Goal: Information Seeking & Learning: Obtain resource

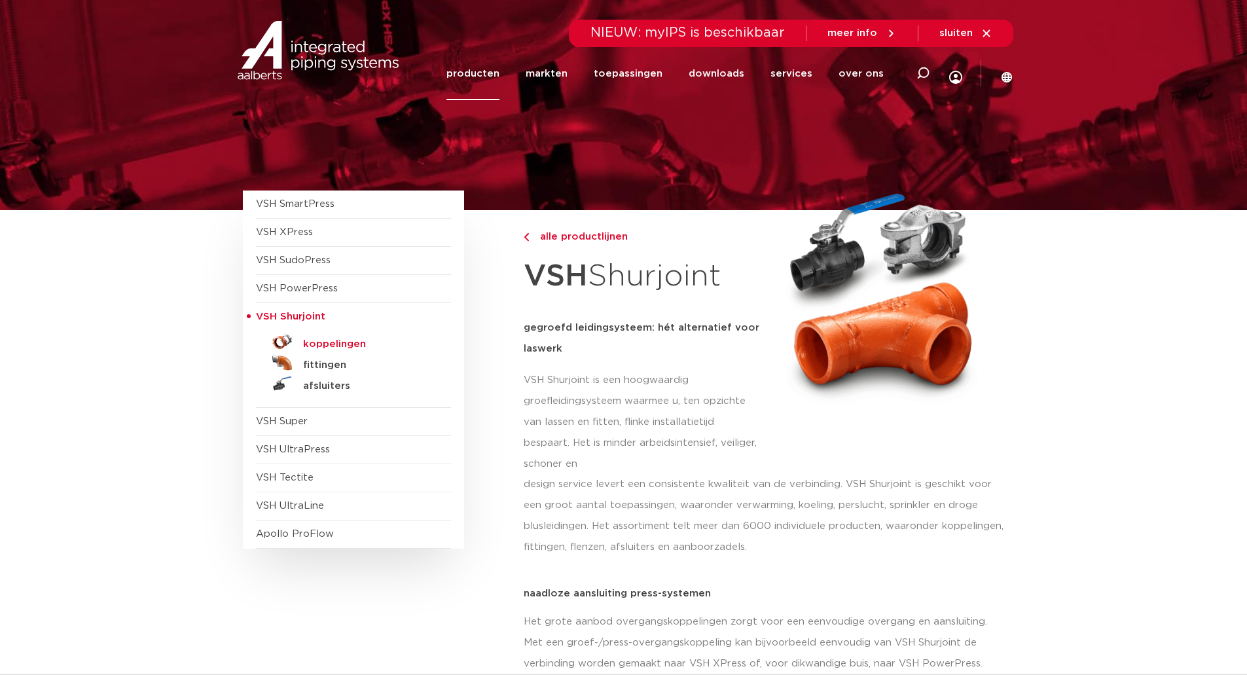
click at [330, 345] on h5 "koppelingen" at bounding box center [368, 344] width 130 height 12
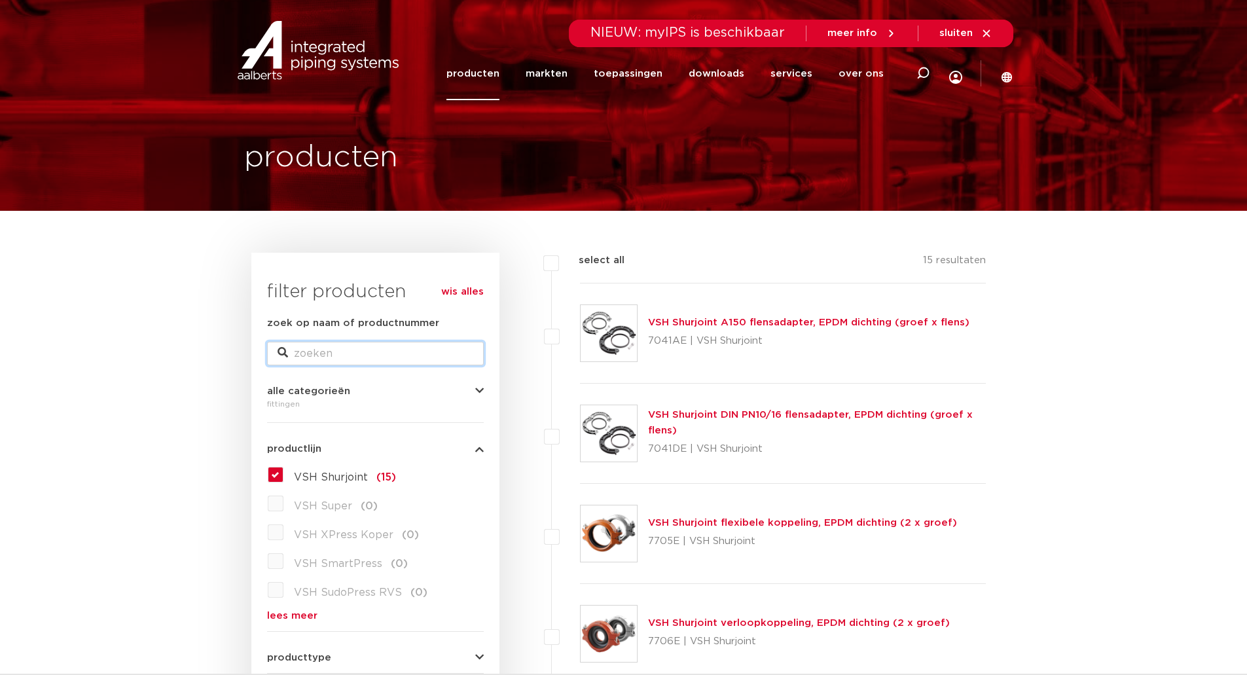
click at [372, 344] on input "zoek op naam of productnummer" at bounding box center [375, 354] width 217 height 24
paste input "100591240002"
type input "100591240002"
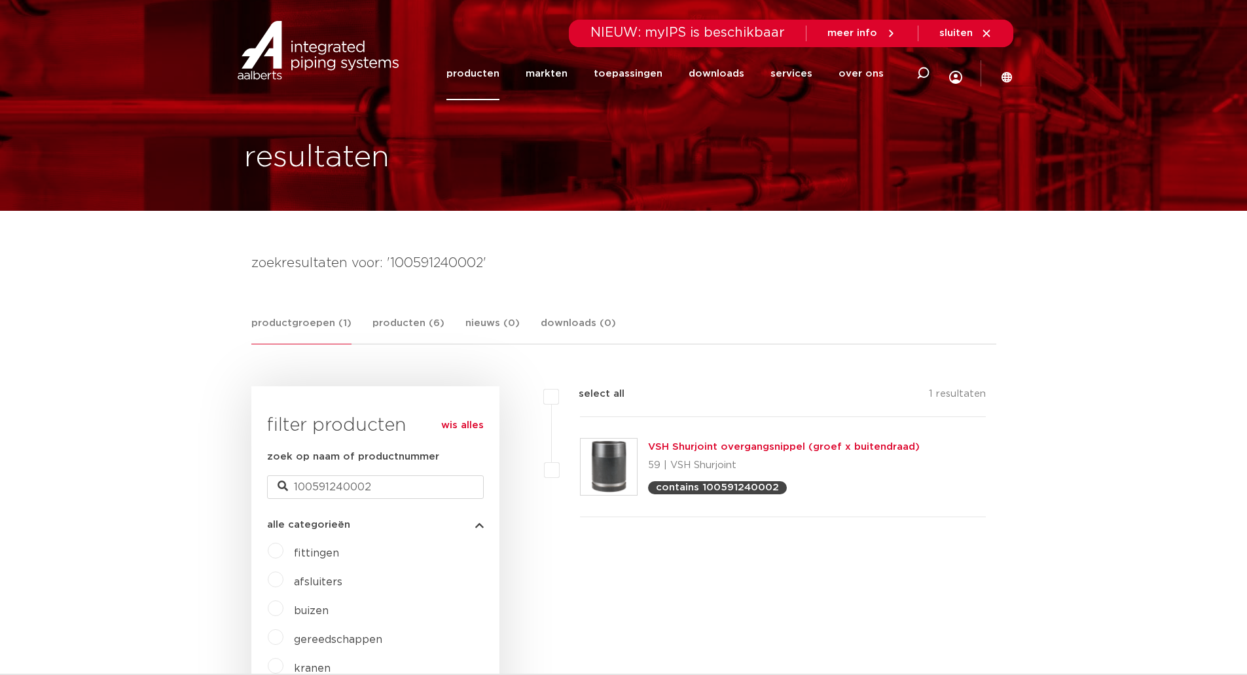
click at [687, 448] on link "VSH Shurjoint overgangsnippel (groef x buitendraad)" at bounding box center [784, 447] width 272 height 10
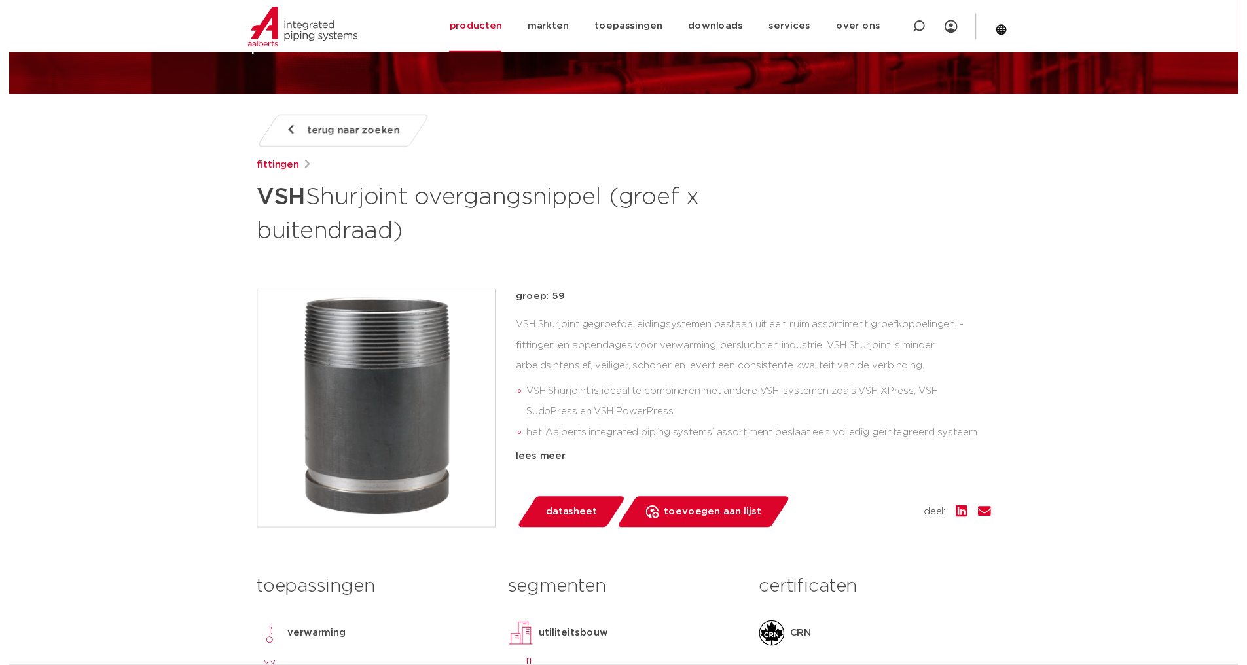
scroll to position [262, 0]
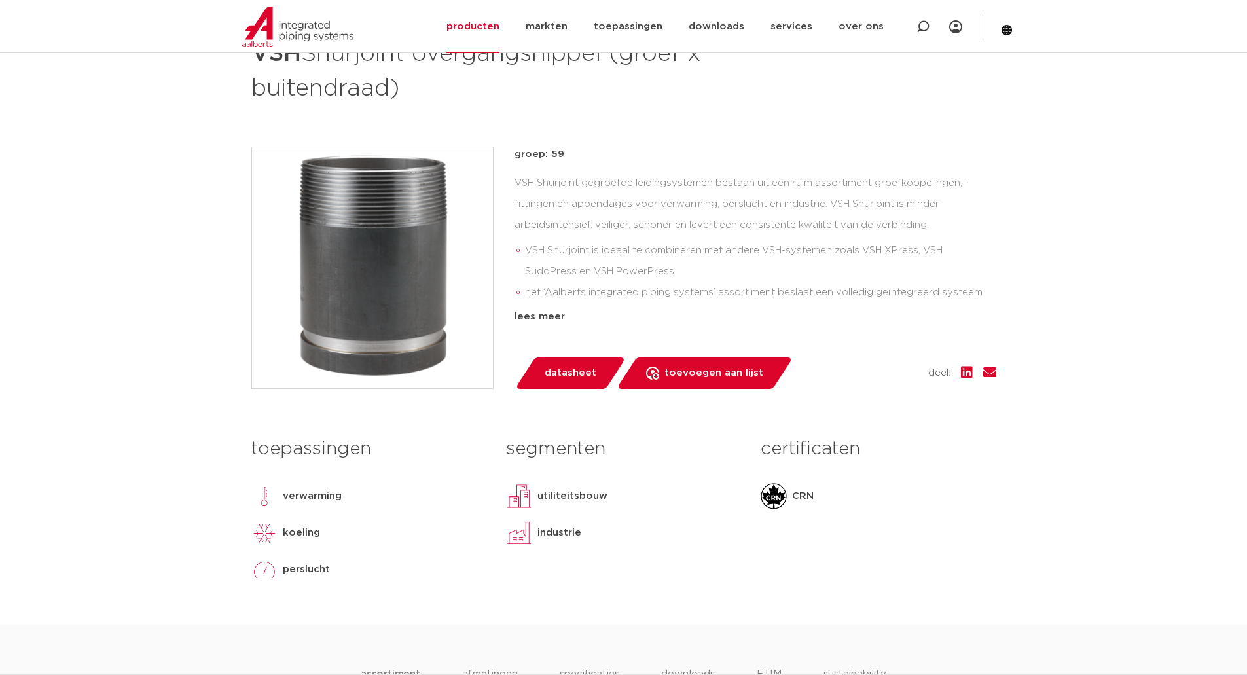
click at [578, 372] on span "datasheet" at bounding box center [571, 373] width 52 height 21
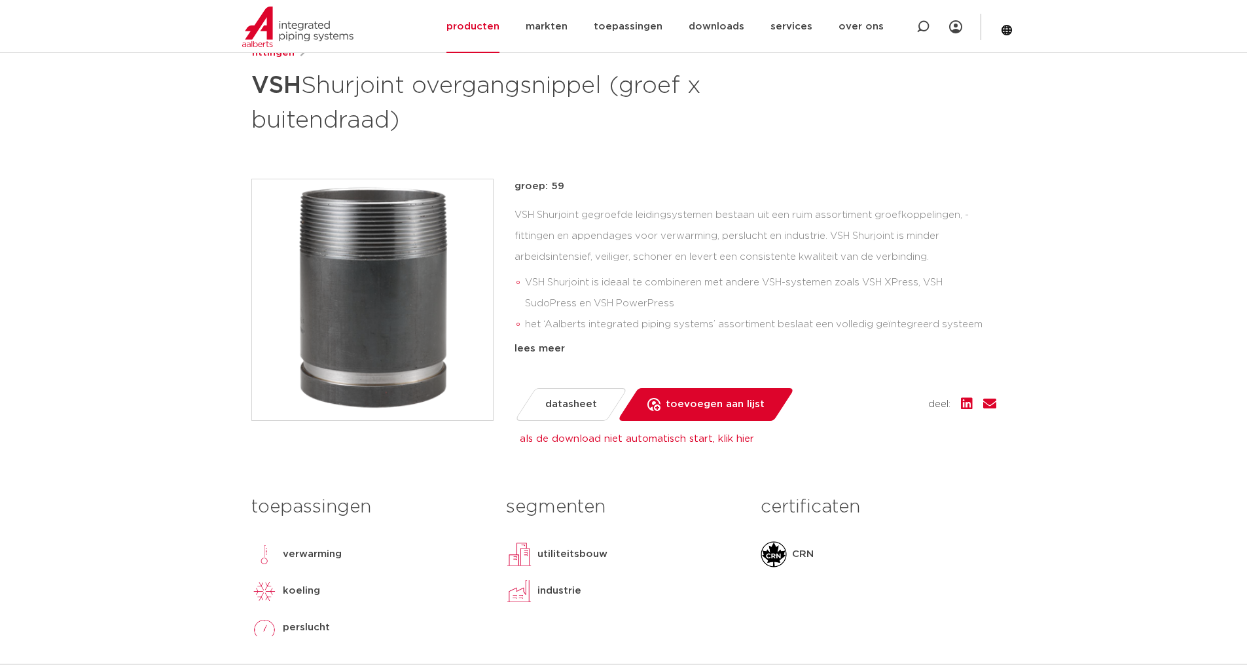
scroll to position [0, 0]
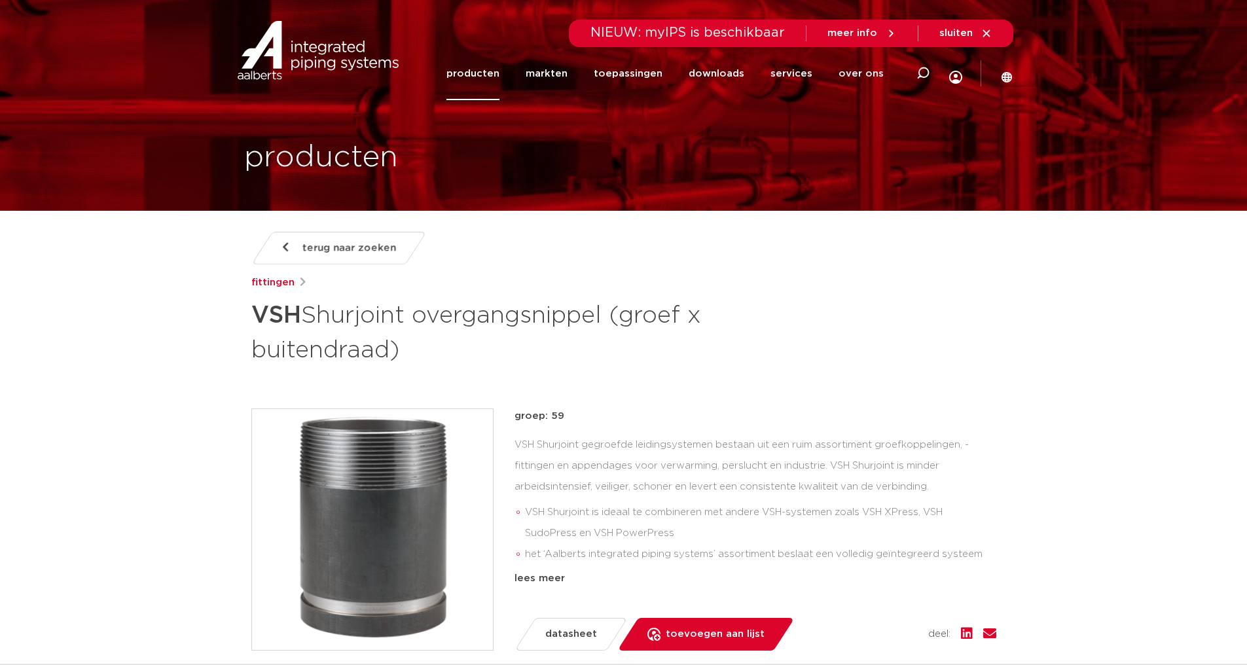
click at [329, 249] on span "terug naar zoeken" at bounding box center [349, 248] width 94 height 21
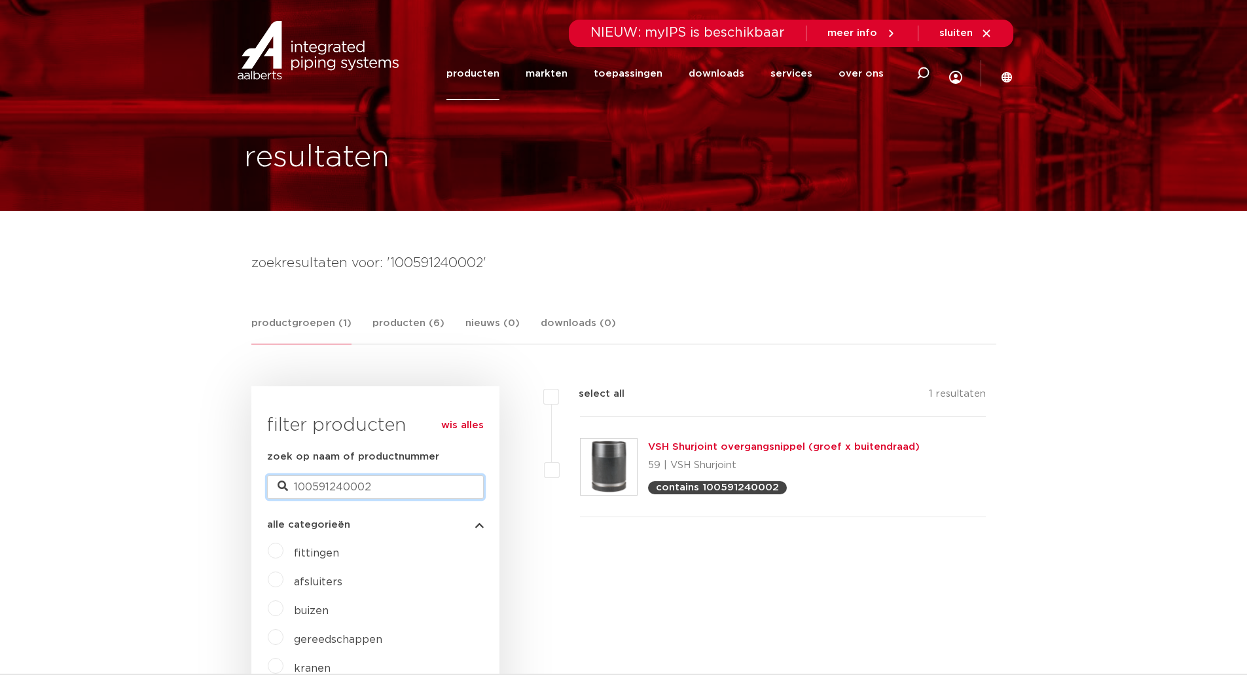
drag, startPoint x: 371, startPoint y: 489, endPoint x: 152, endPoint y: 498, distance: 219.5
paste input "S00490020"
type input "S00490020"
click at [713, 447] on link "VSH Shurjoint sandwichplaat" at bounding box center [720, 447] width 145 height 10
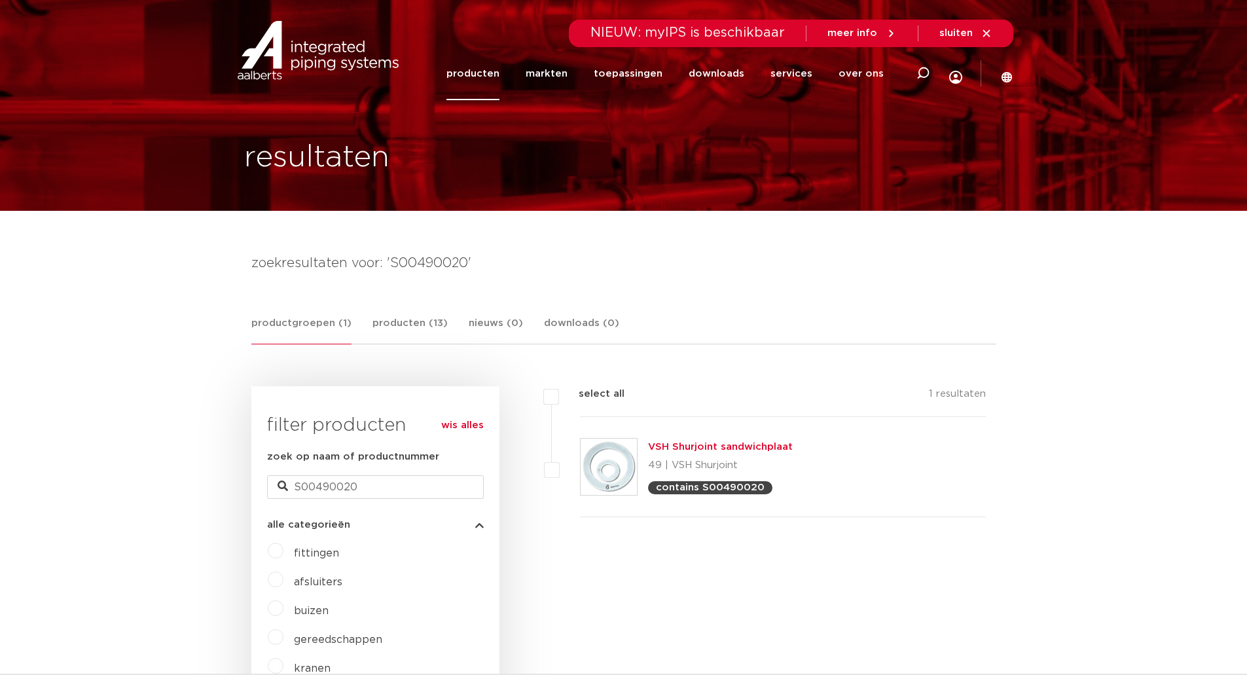
click at [698, 446] on link "VSH Shurjoint sandwichplaat" at bounding box center [720, 447] width 145 height 10
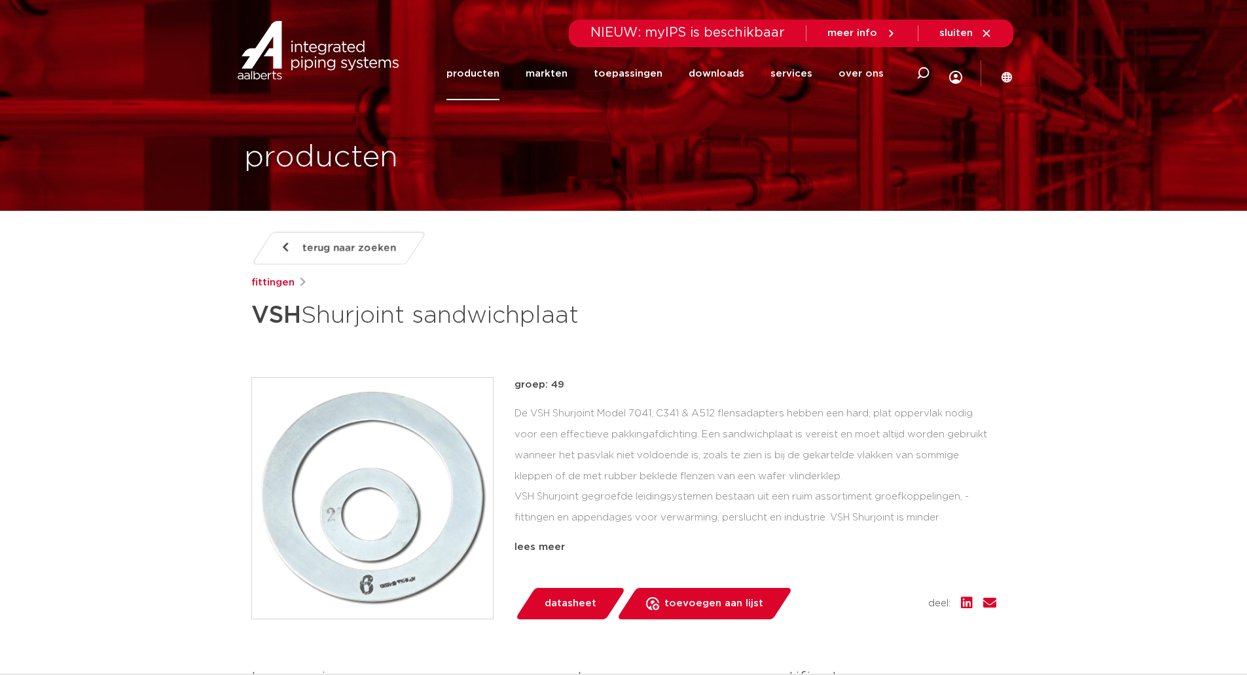
click at [572, 602] on span "datasheet" at bounding box center [571, 603] width 52 height 21
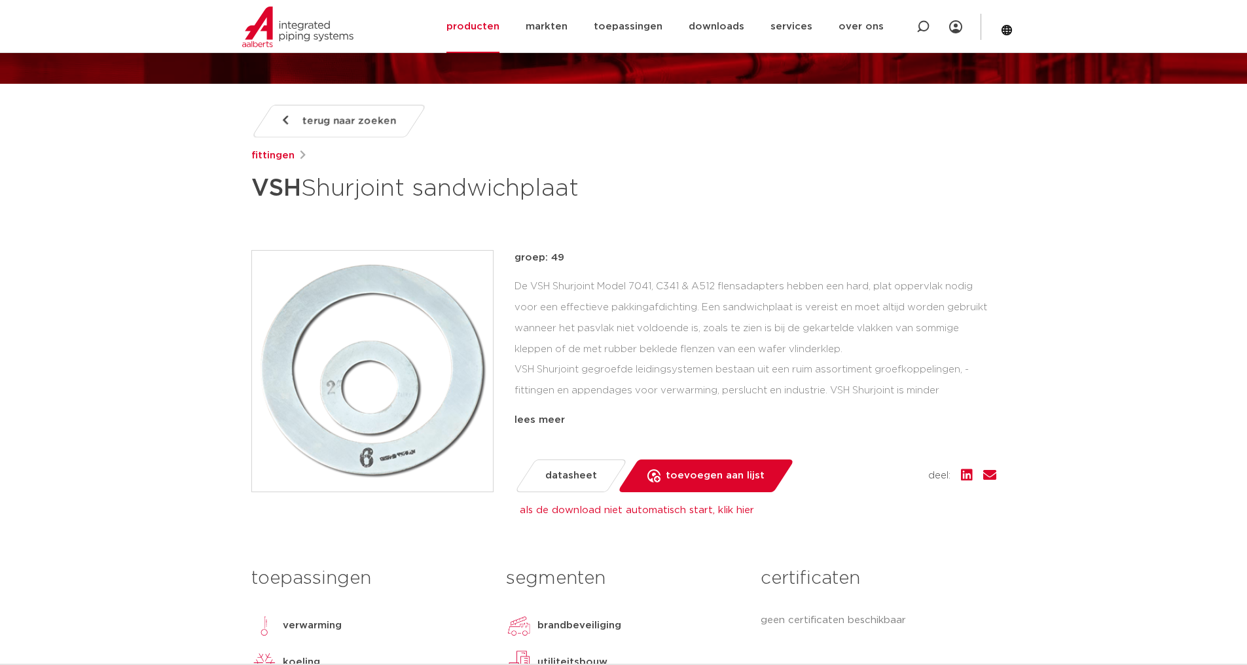
scroll to position [131, 0]
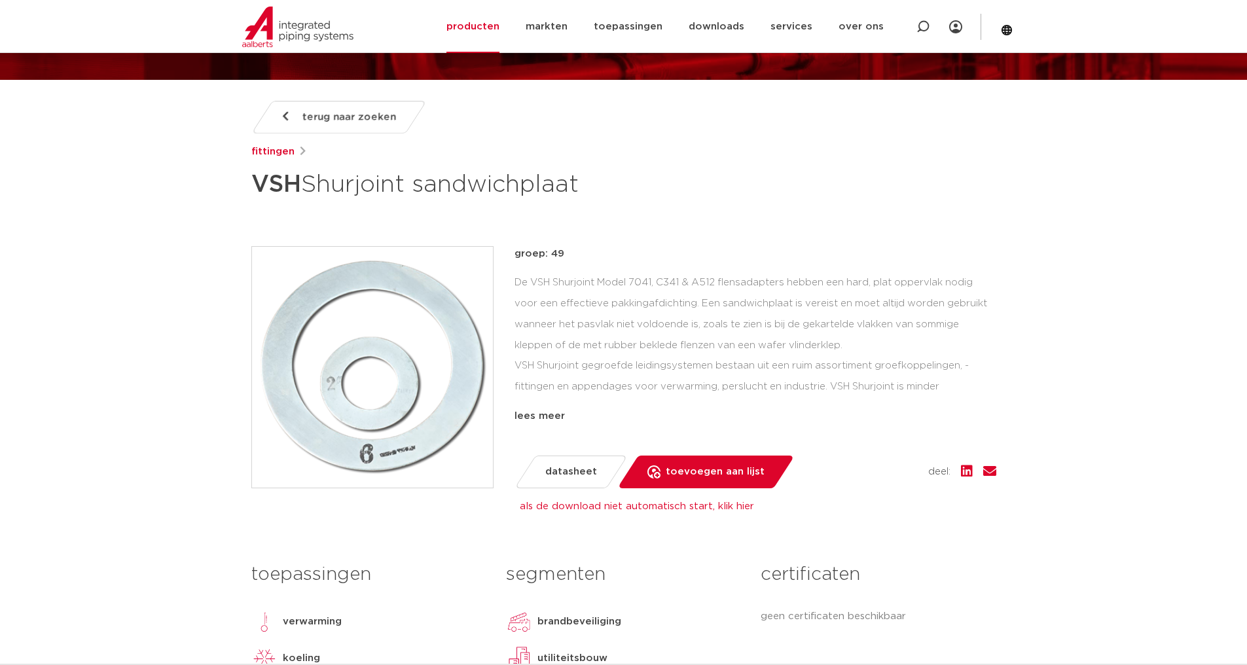
click at [325, 117] on span "terug naar zoeken" at bounding box center [349, 117] width 94 height 21
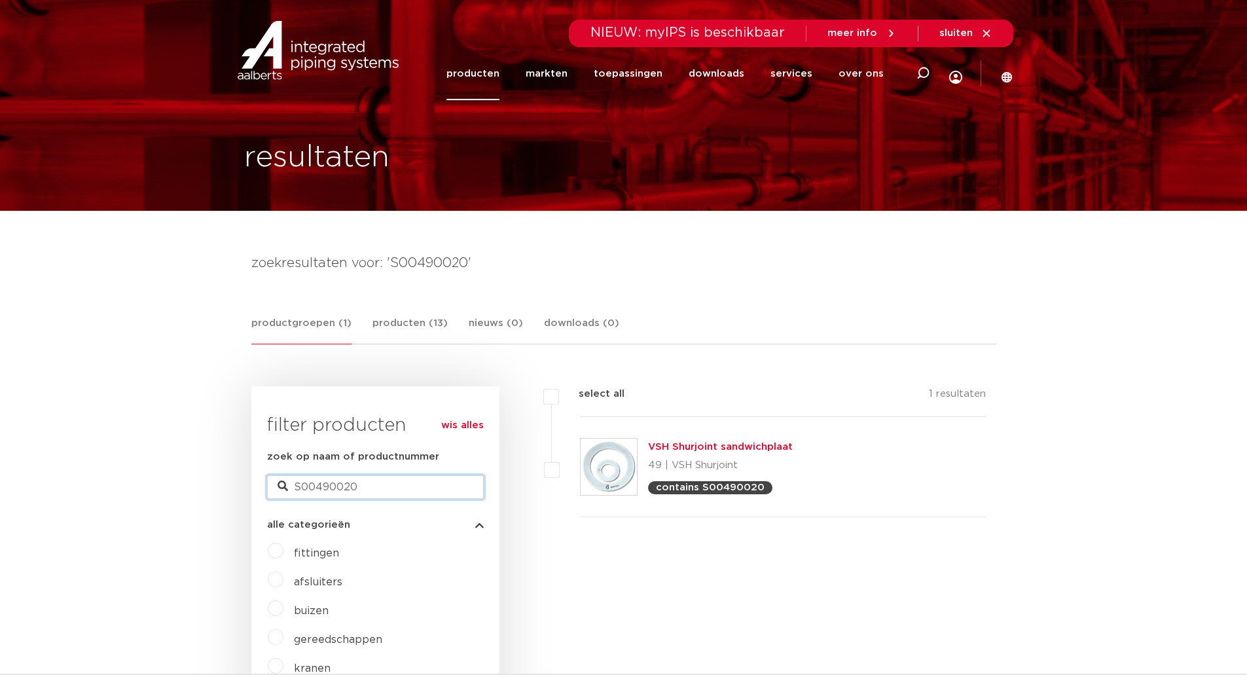
drag, startPoint x: 291, startPoint y: 497, endPoint x: 211, endPoint y: 508, distance: 80.0
paste input "1170B00A1001"
type input "1170B00A1001"
click at [704, 444] on link "VSH Shurjoint flens adapter nippel PN10/PN16 (groef x flens)" at bounding box center [802, 447] width 309 height 10
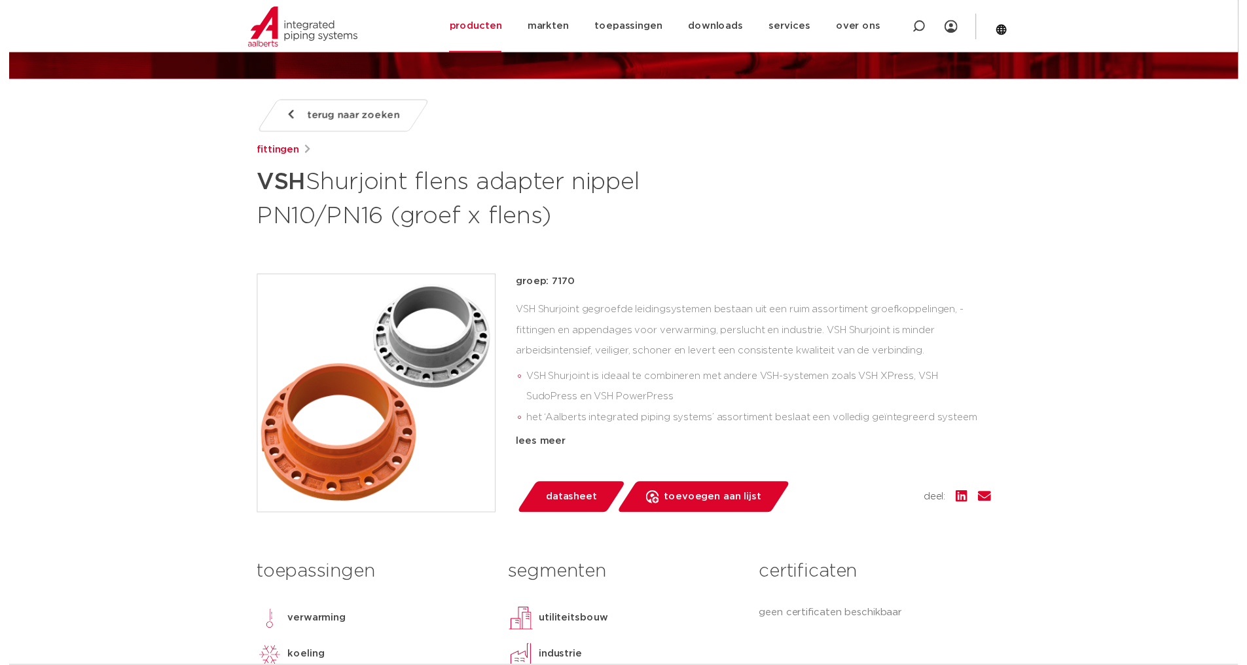
scroll to position [327, 0]
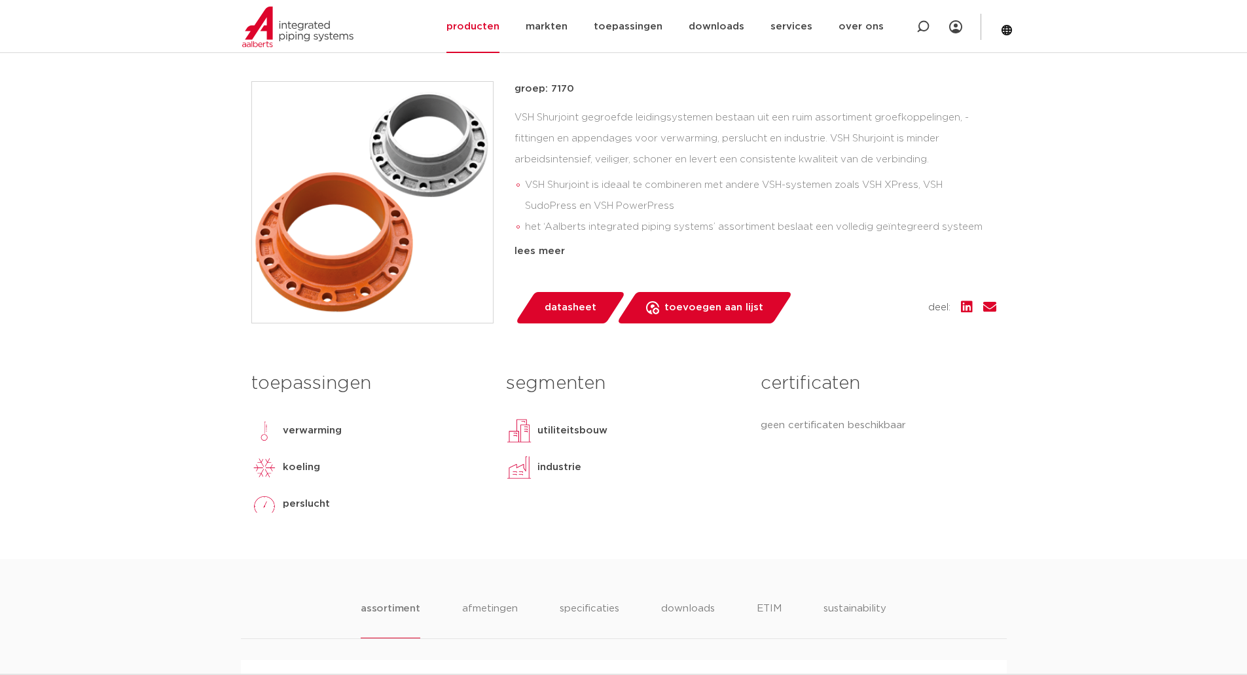
click at [551, 313] on span "datasheet" at bounding box center [571, 307] width 52 height 21
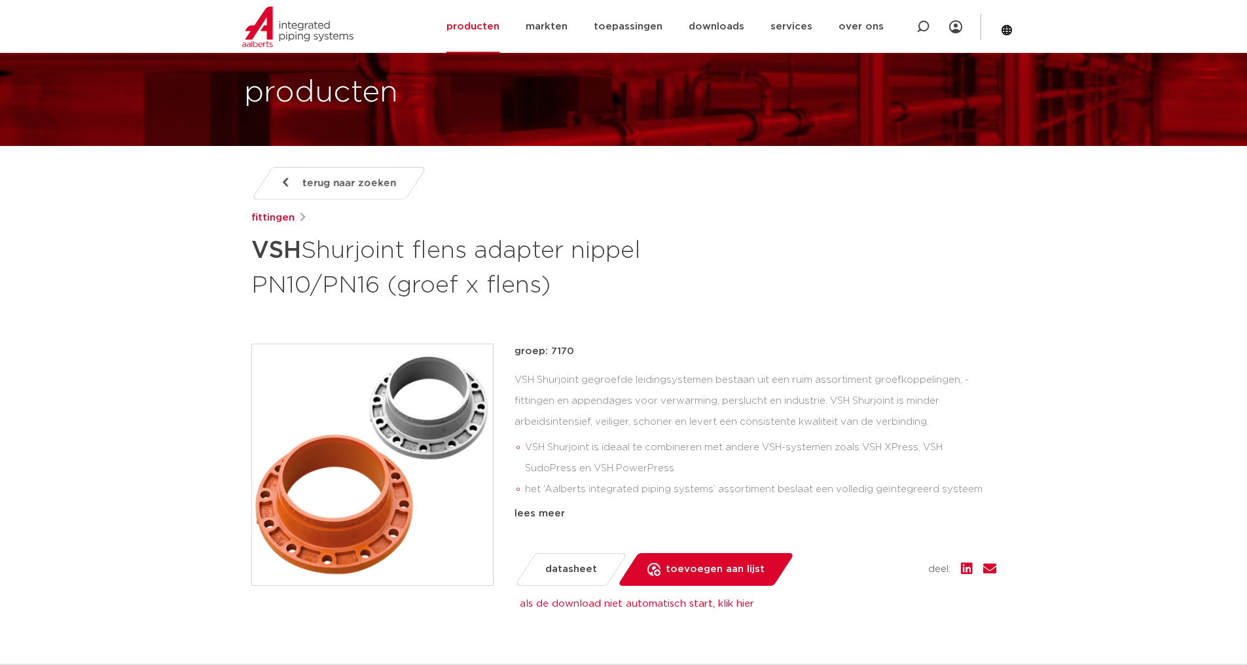
scroll to position [0, 0]
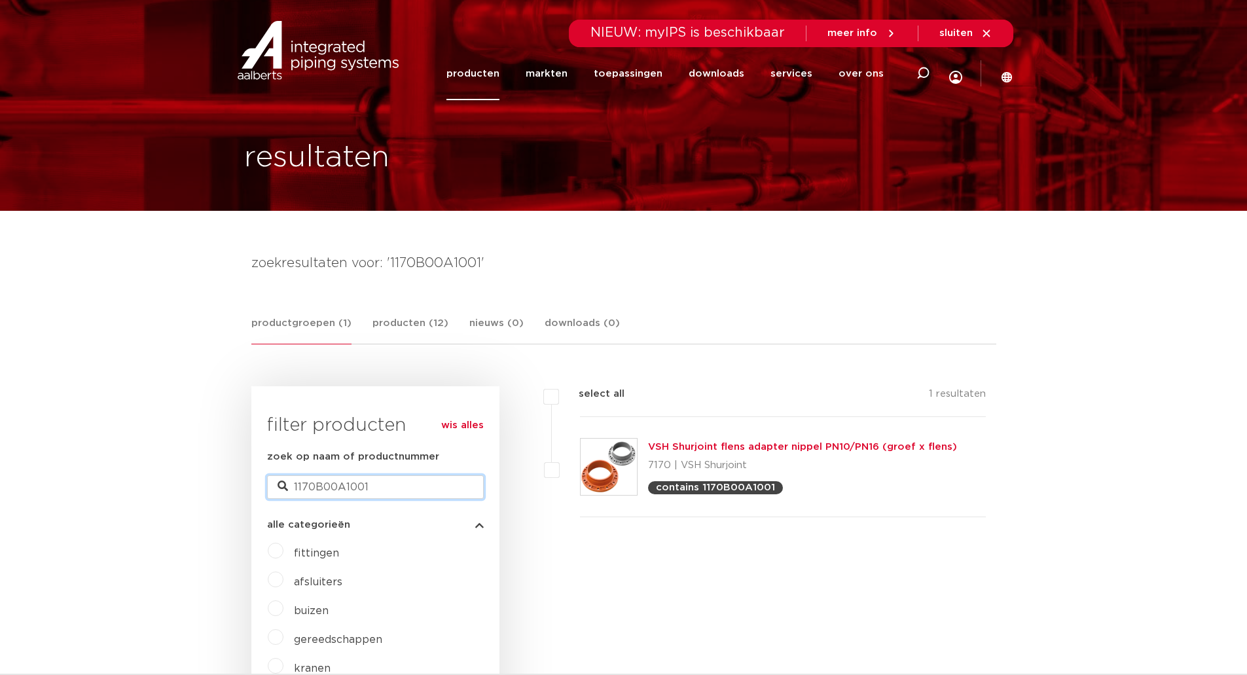
drag, startPoint x: 386, startPoint y: 492, endPoint x: 192, endPoint y: 505, distance: 193.5
paste input "W10L00A4"
type input "1W10L00A4001"
click at [693, 438] on div "VSH Shurjoint bocht 90° gevormd (2 x groef) W110LR | VSH Shurjoint contains 1W1…" at bounding box center [783, 467] width 406 height 100
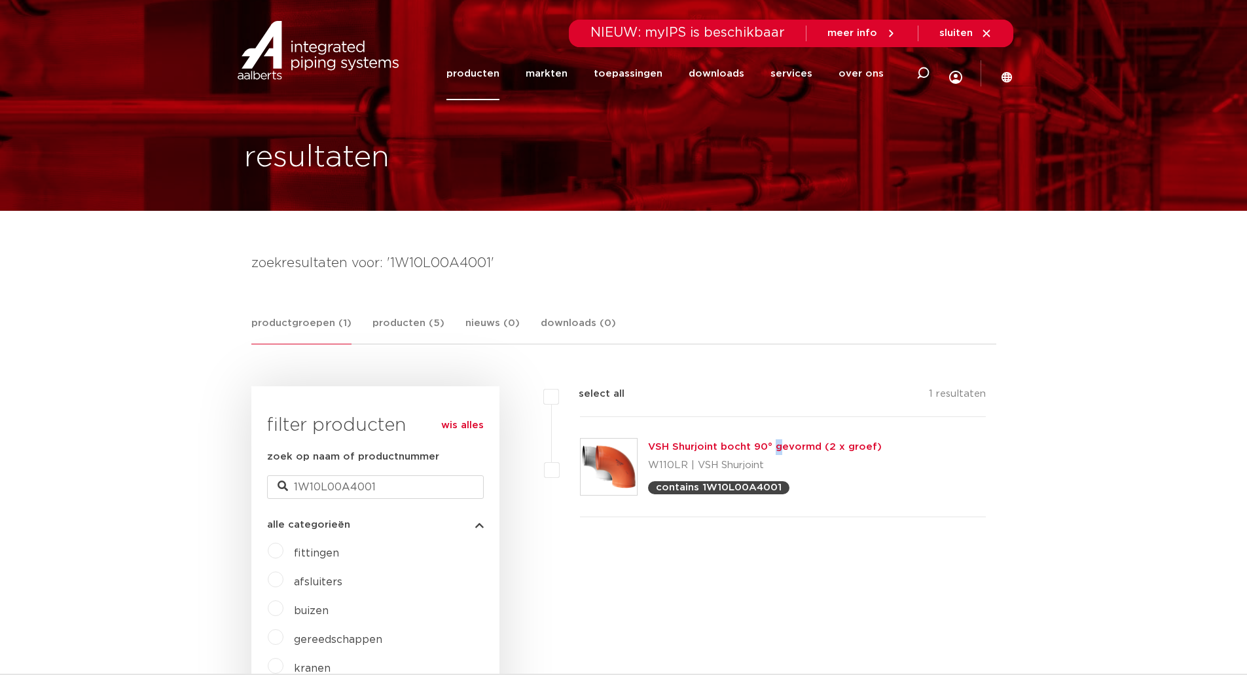
click at [696, 452] on link "VSH Shurjoint bocht 90° gevormd (2 x groef)" at bounding box center [765, 447] width 234 height 10
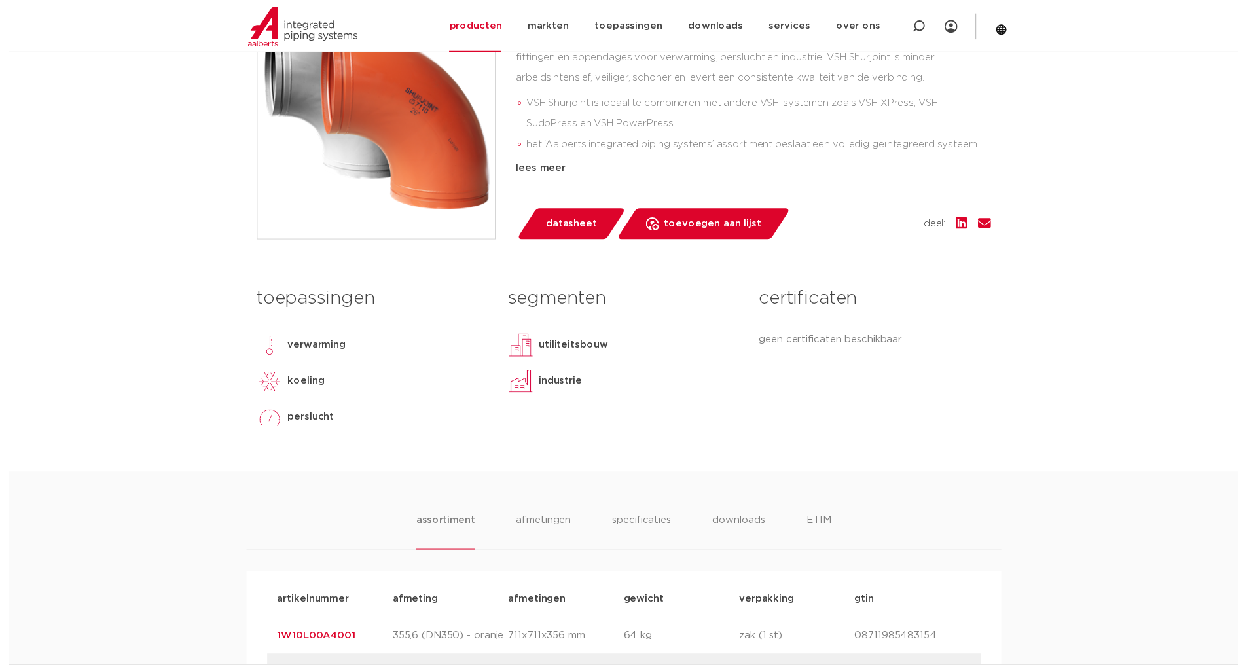
scroll to position [458, 0]
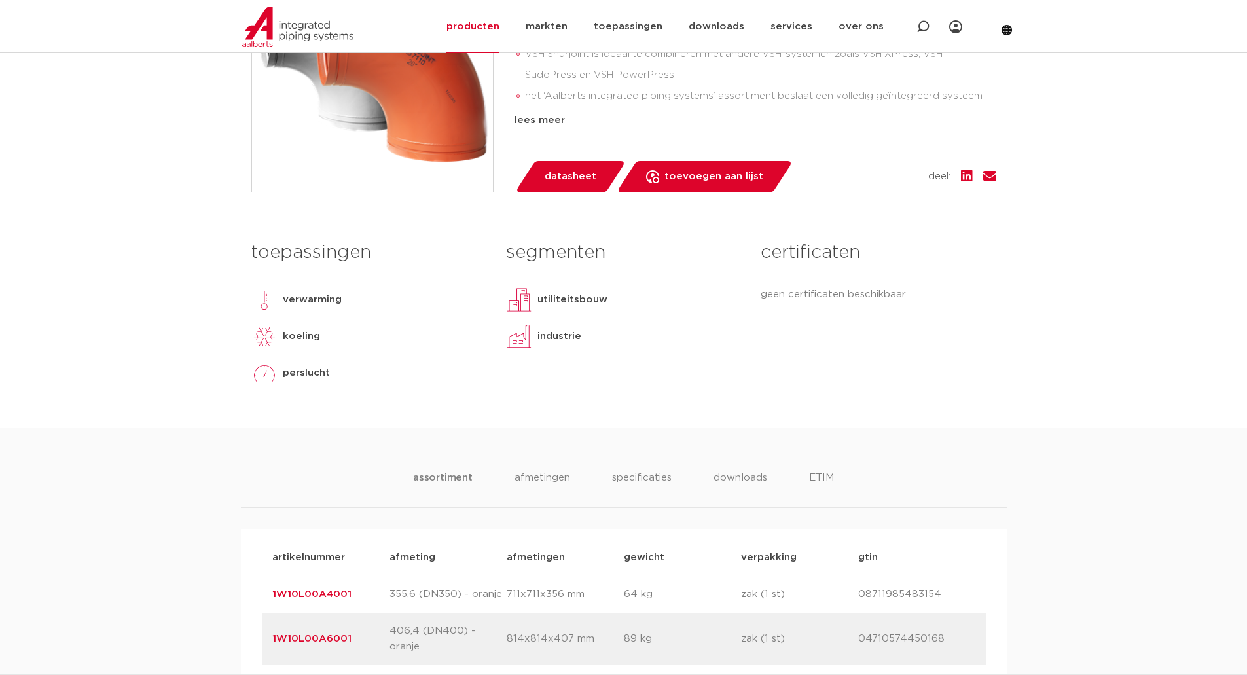
click at [564, 181] on span "datasheet" at bounding box center [571, 176] width 52 height 21
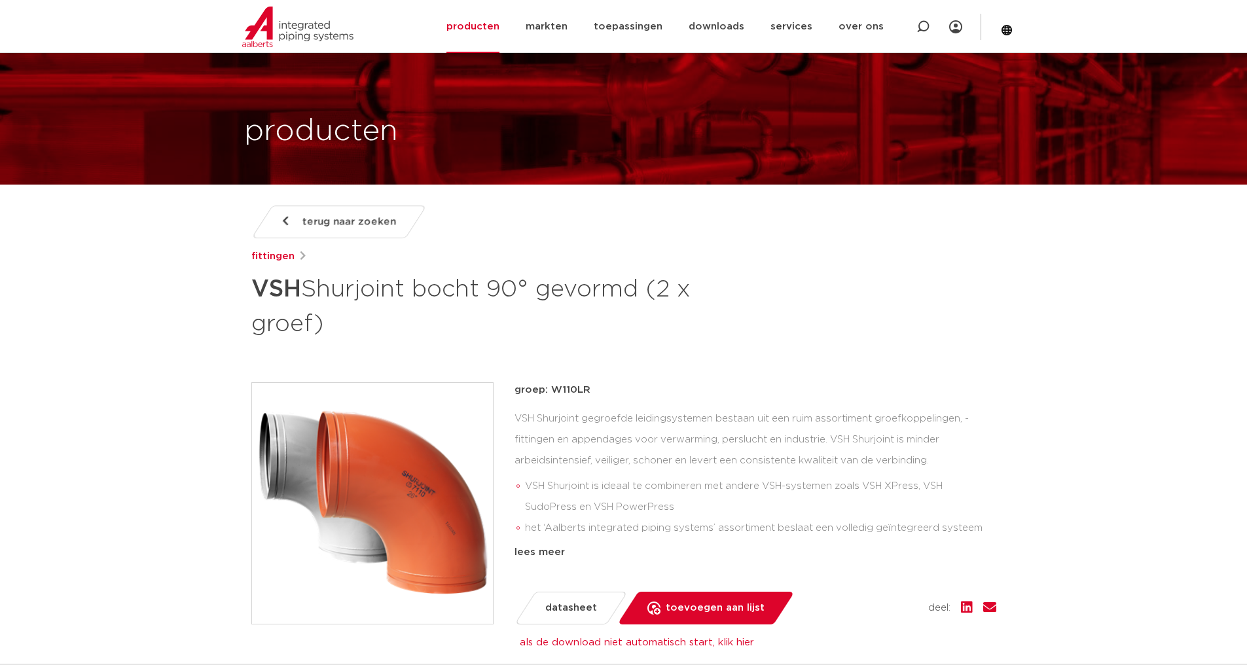
scroll to position [0, 0]
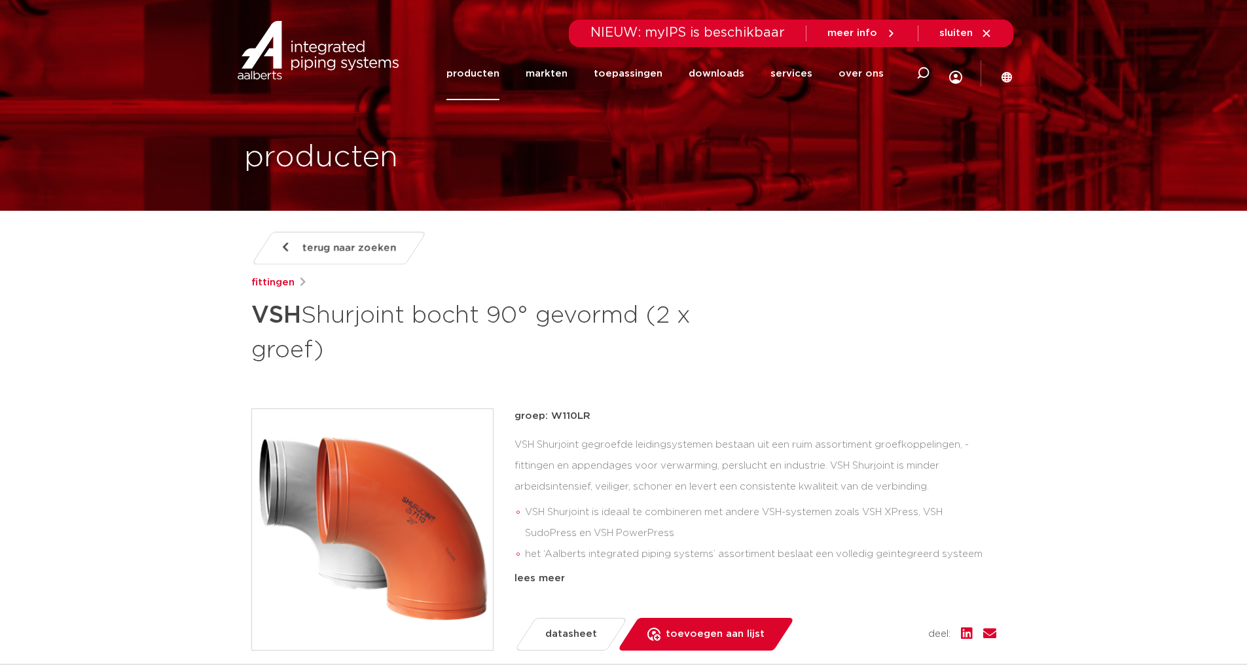
click at [999, 69] on div "Zoeken NIEUW: myIPS is beschikbaar meer info sluiten producten markten toepassi…" at bounding box center [709, 49] width 608 height 99
click at [1011, 75] on icon at bounding box center [1006, 76] width 10 height 10
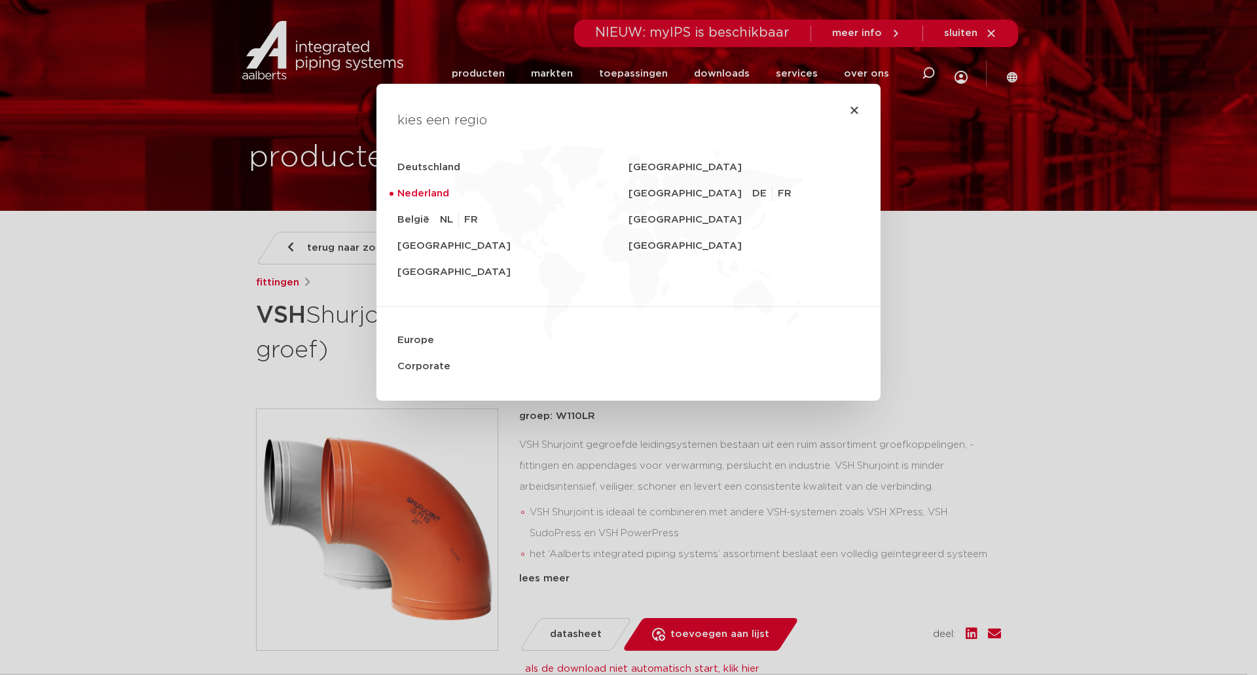
drag, startPoint x: 1141, startPoint y: 158, endPoint x: 939, endPoint y: 75, distance: 218.7
click at [1141, 157] on div "kies een regio Deutschland Sverige Nederland Switzerland DE FR België NL FR Uni…" at bounding box center [628, 337] width 1257 height 675
click at [165, 179] on div "kies een regio Deutschland Sverige Nederland Switzerland DE FR België NL FR Uni…" at bounding box center [628, 337] width 1257 height 675
click at [317, 249] on div "kies een regio Deutschland Sverige Nederland Switzerland DE FR België NL FR Uni…" at bounding box center [628, 337] width 1257 height 675
click at [851, 104] on div "kies een regio Deutschland Sverige Nederland Switzerland DE FR België NL FR Uni…" at bounding box center [628, 242] width 462 height 317
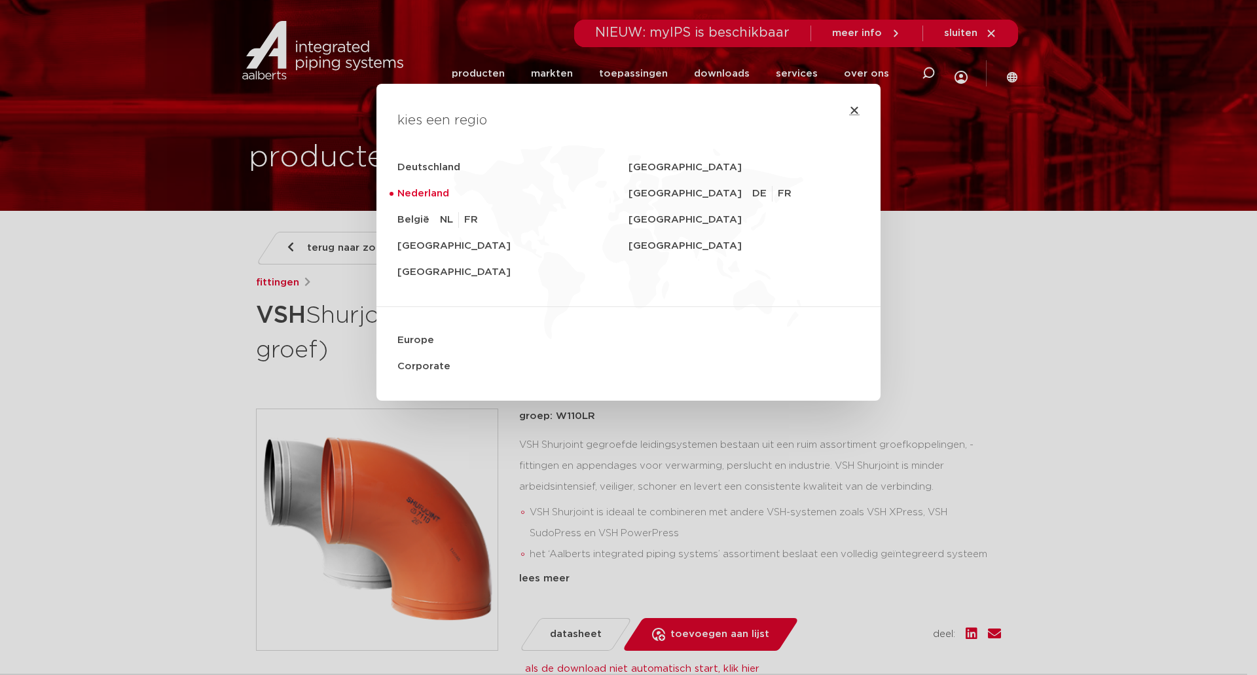
click at [849, 114] on icon "Close" at bounding box center [854, 110] width 10 height 10
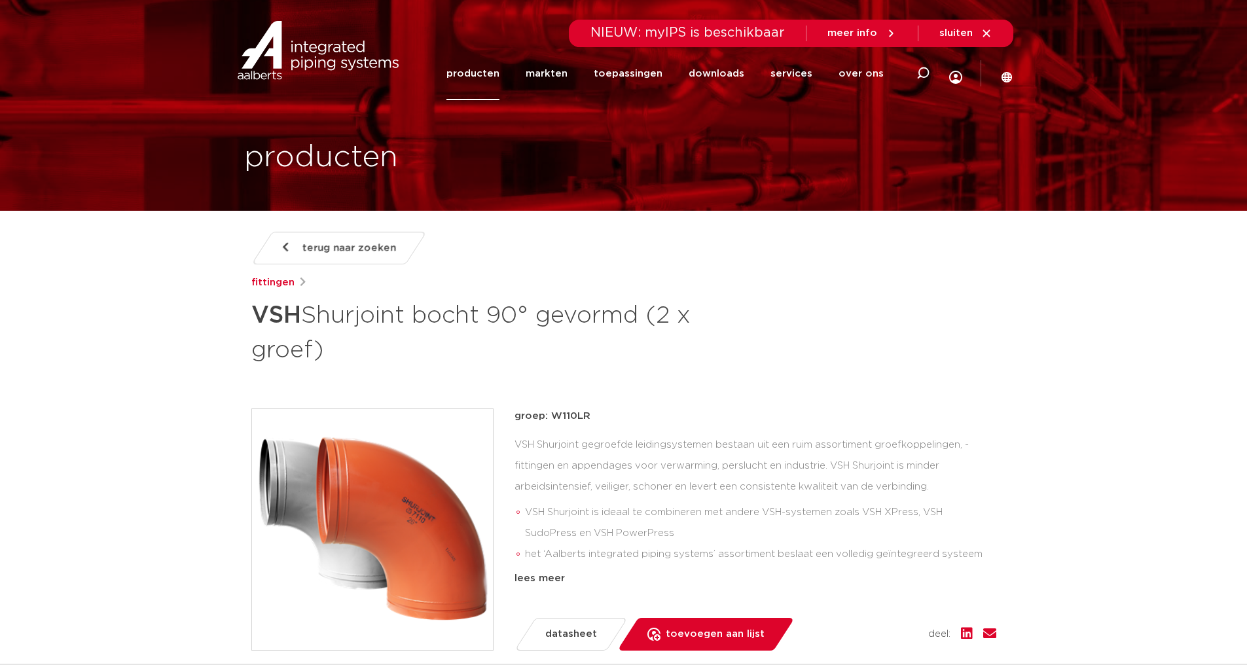
click at [351, 234] on link "terug naar zoeken" at bounding box center [338, 248] width 175 height 33
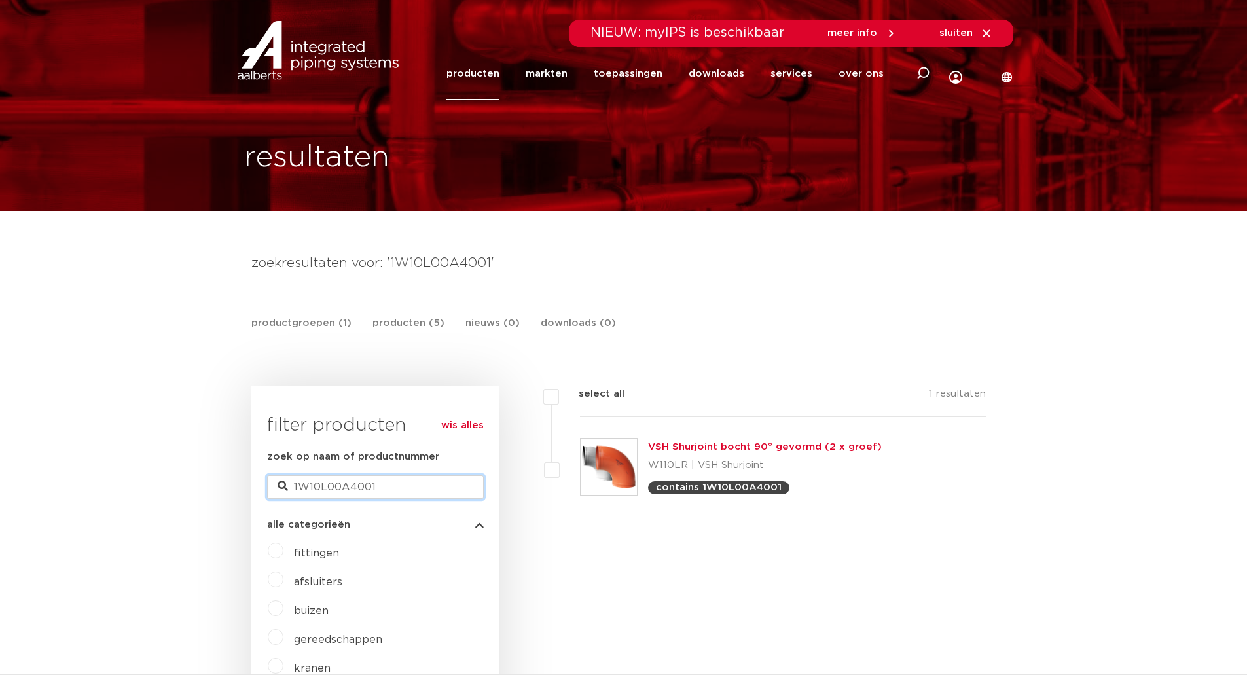
drag, startPoint x: 393, startPoint y: 491, endPoint x: 185, endPoint y: 491, distance: 208.8
paste input "S7231505004"
type input "1S7231505004"
click at [811, 450] on link "VSH Shurjoint RVS aanboorzadel, EPDM dichting (1 x binnendraad)" at bounding box center [816, 447] width 336 height 10
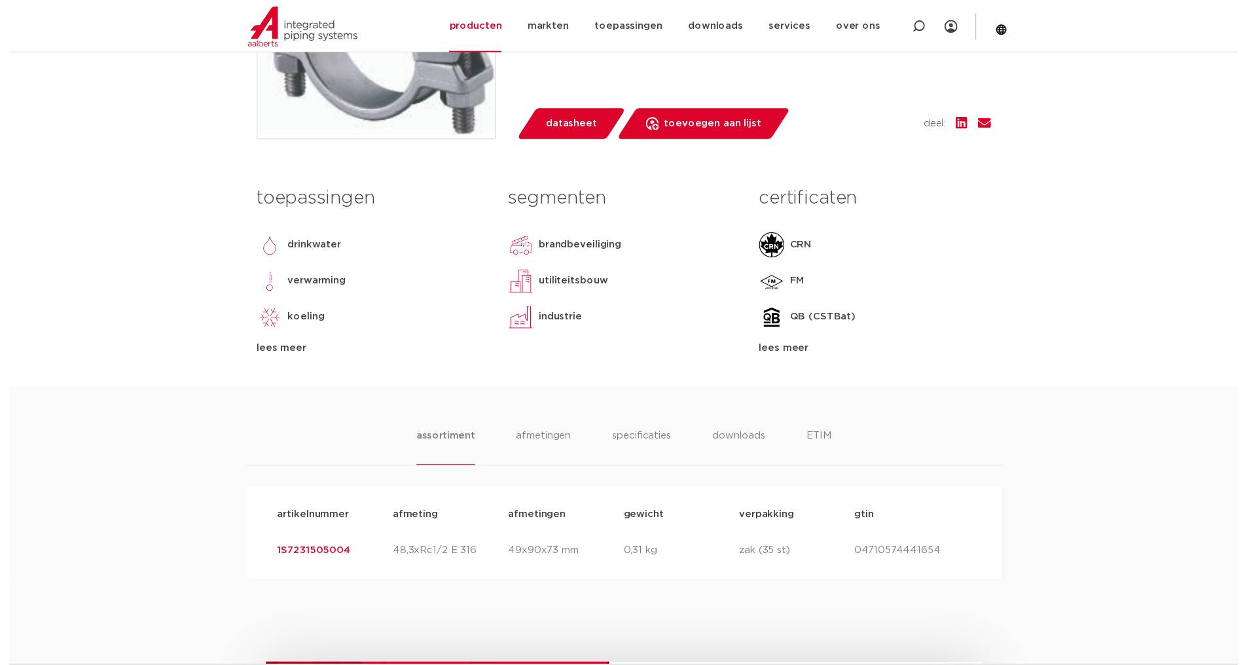
scroll to position [393, 0]
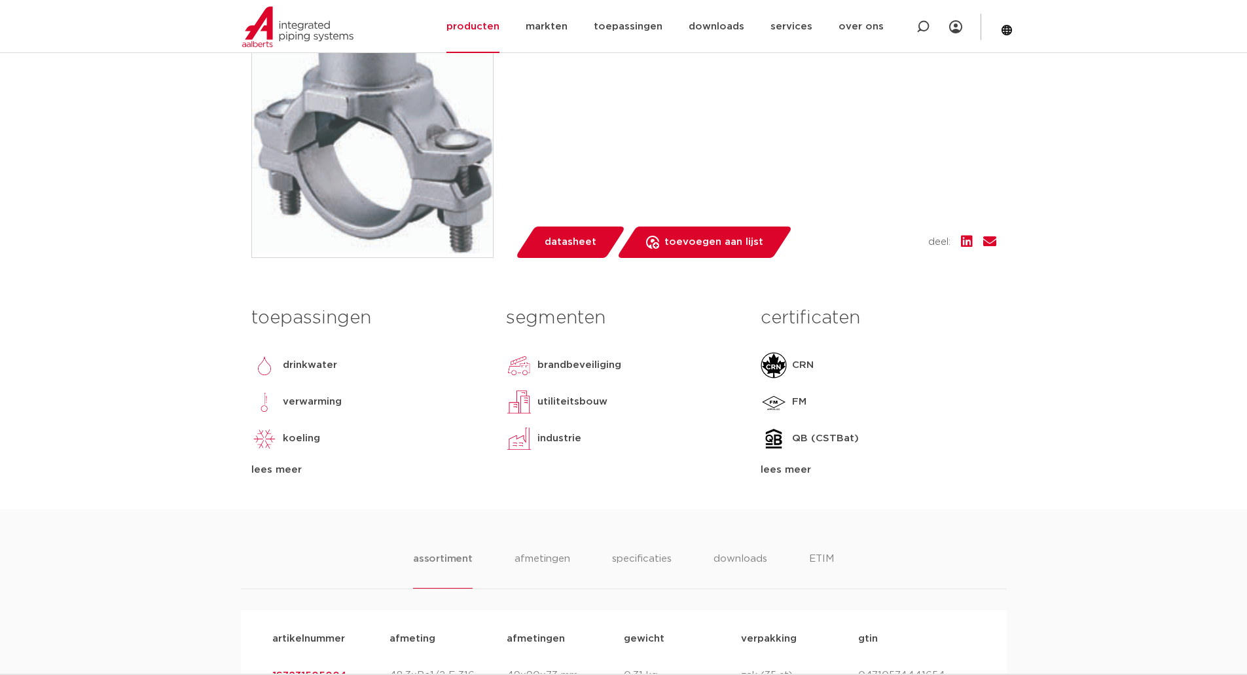
click at [580, 227] on link "datasheet" at bounding box center [569, 241] width 111 height 31
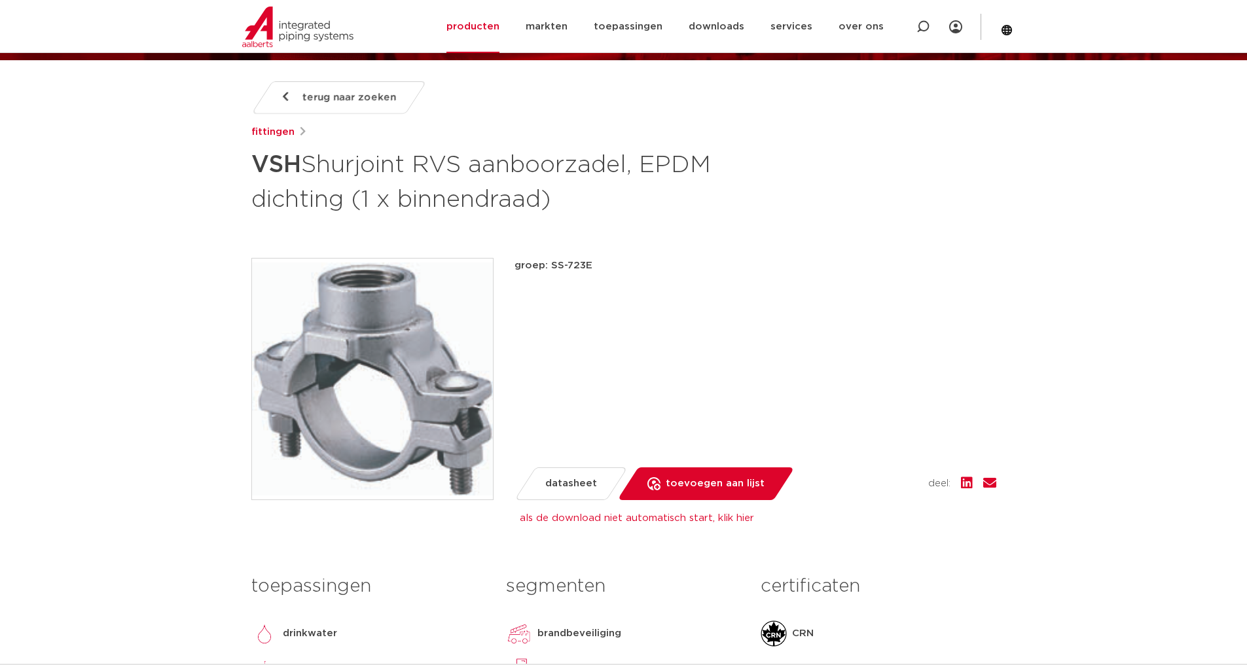
scroll to position [131, 0]
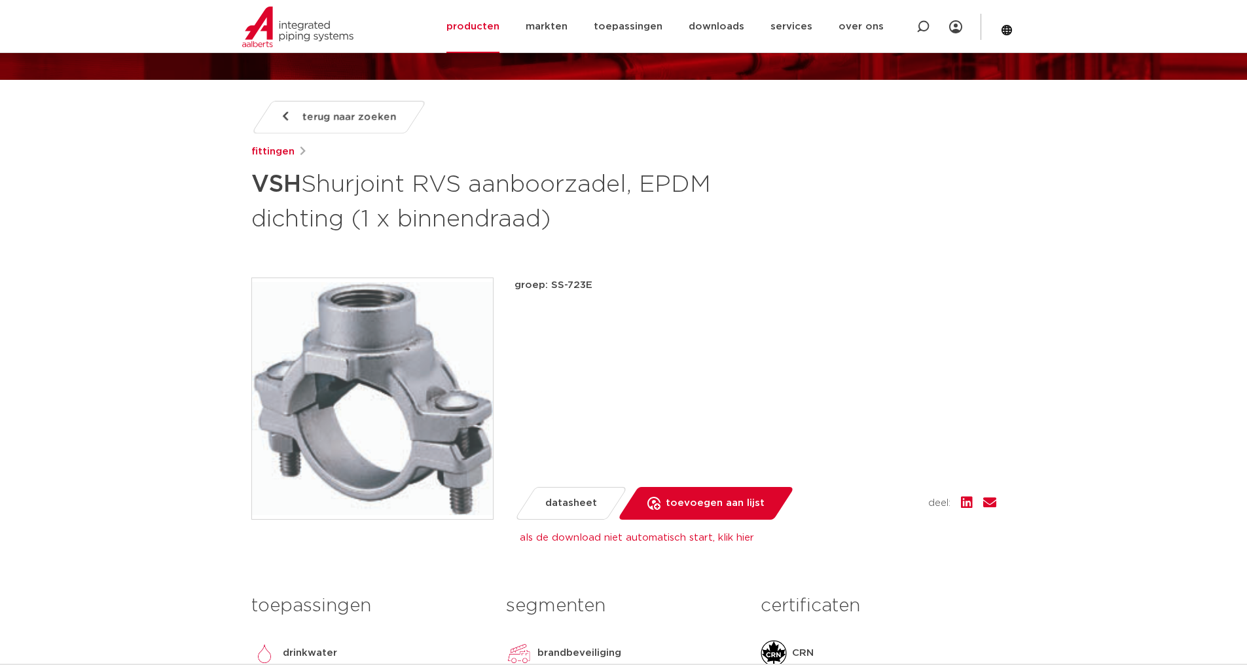
click at [330, 117] on span "terug naar zoeken" at bounding box center [349, 117] width 94 height 21
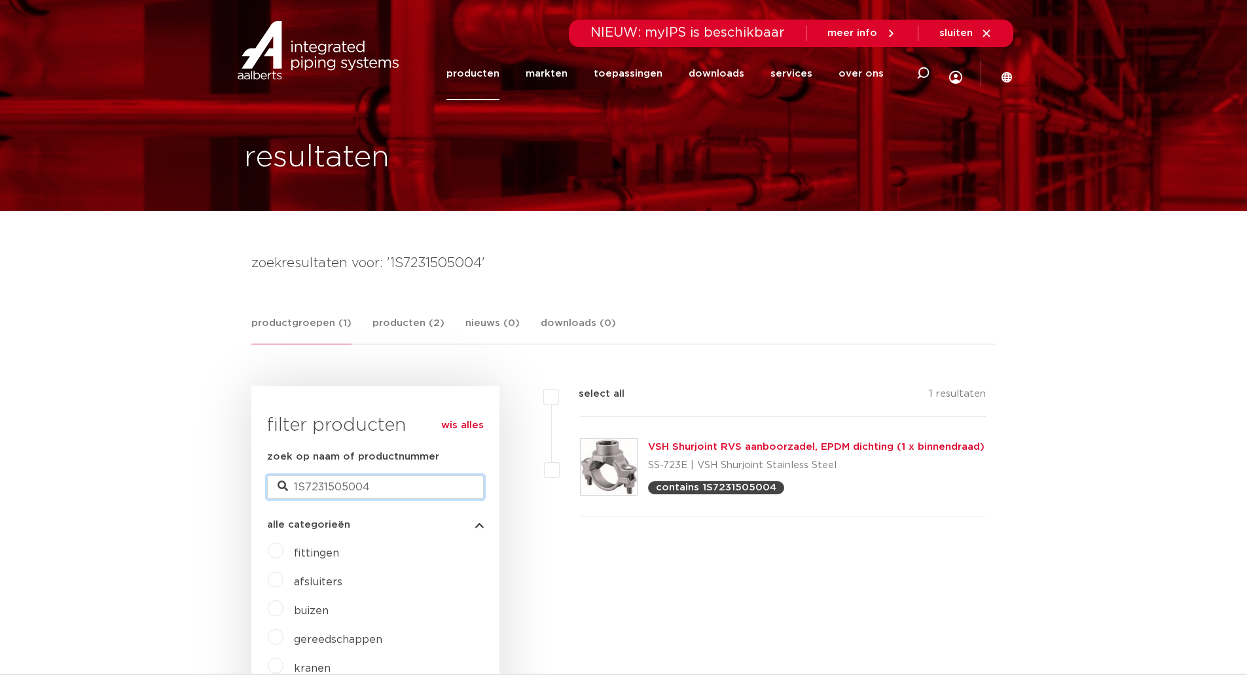
drag, startPoint x: 399, startPoint y: 491, endPoint x: 185, endPoint y: 495, distance: 214.7
paste input "00586560001"
type input "100586560001"
click at [706, 434] on div "VSH Shurjoint groef lasnippel (groef x laseind) 58 | VSH Shurjoint contains 100…" at bounding box center [783, 467] width 406 height 100
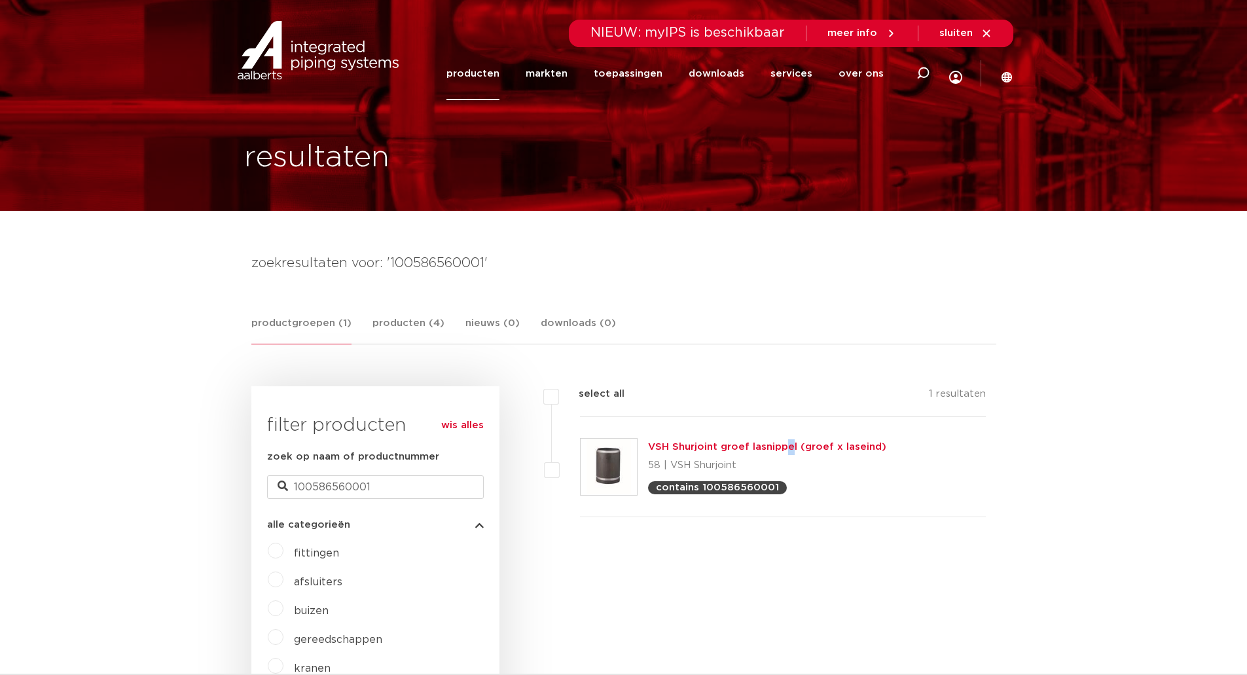
click at [713, 445] on link "VSH Shurjoint groef lasnippel (groef x laseind)" at bounding box center [767, 447] width 238 height 10
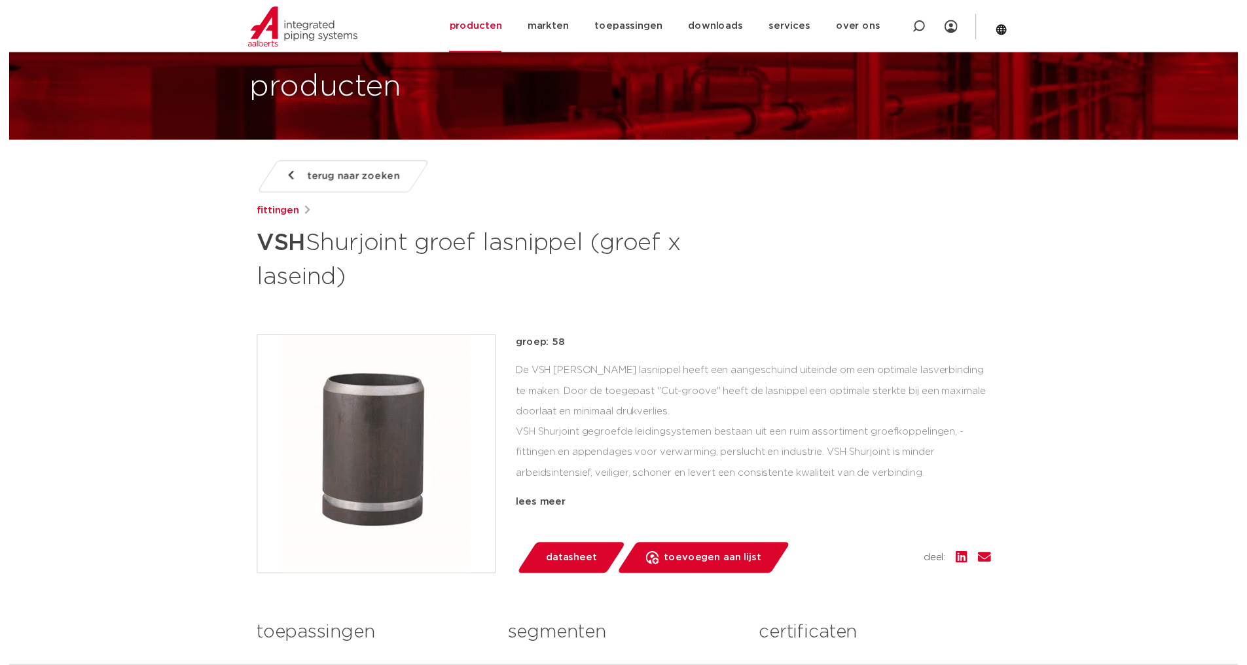
scroll to position [196, 0]
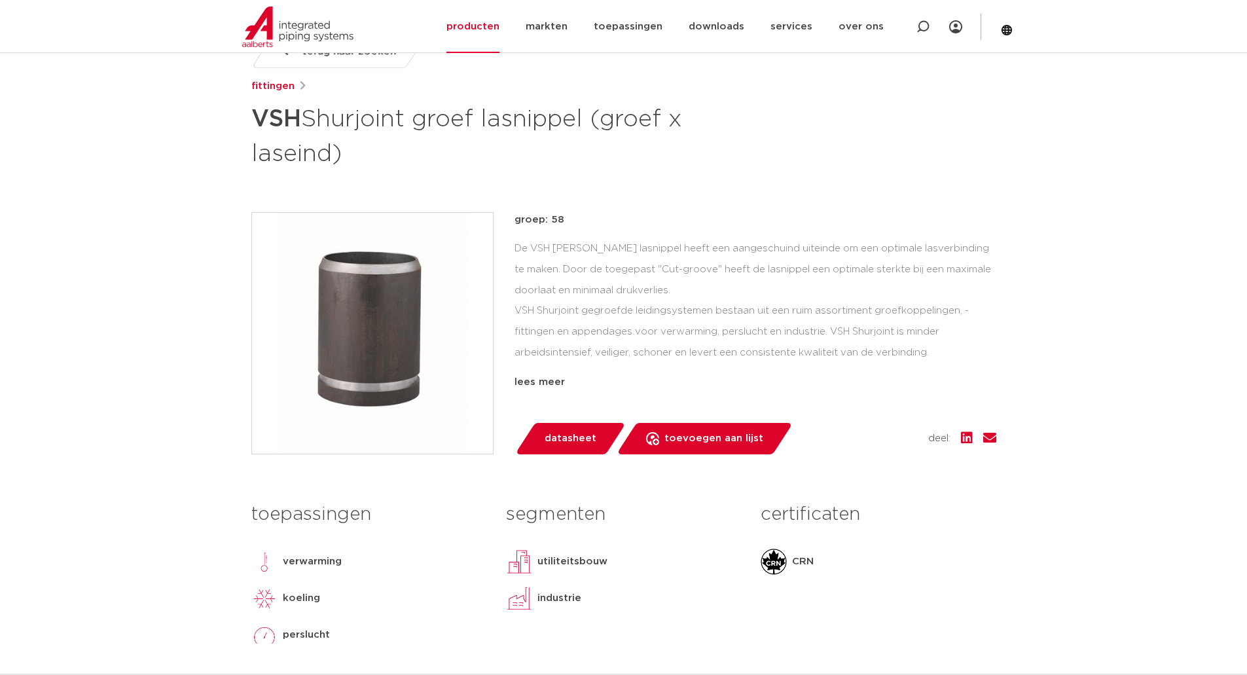
click at [557, 446] on span "datasheet" at bounding box center [571, 438] width 52 height 21
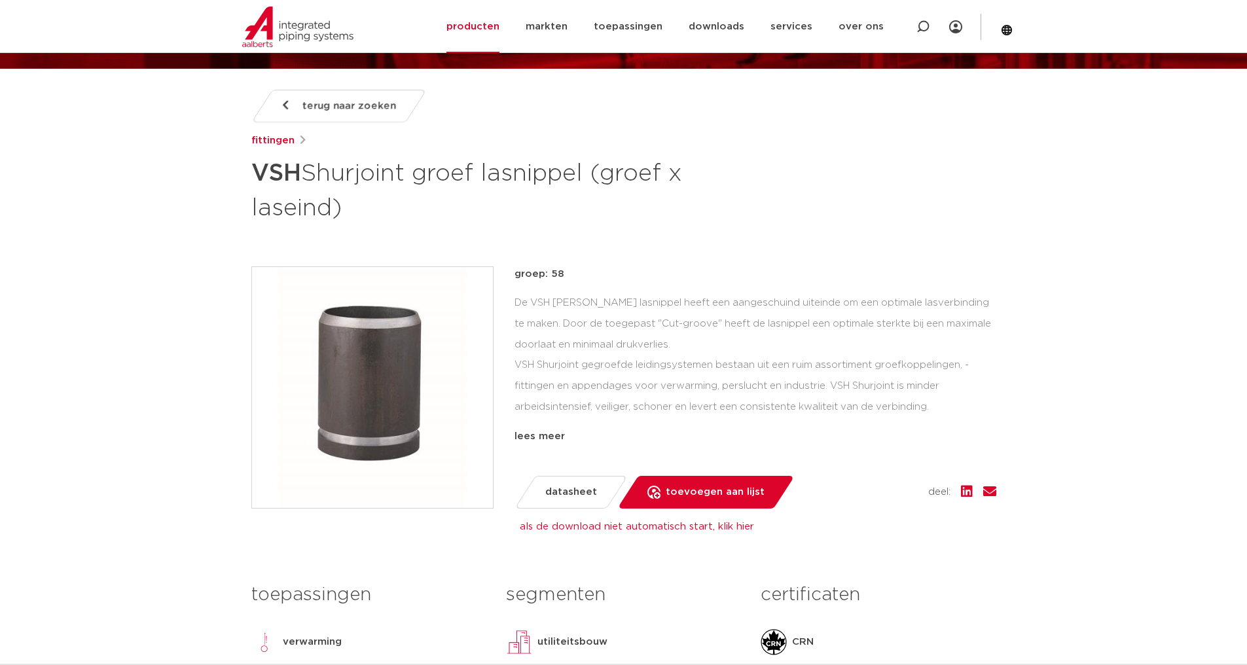
scroll to position [65, 0]
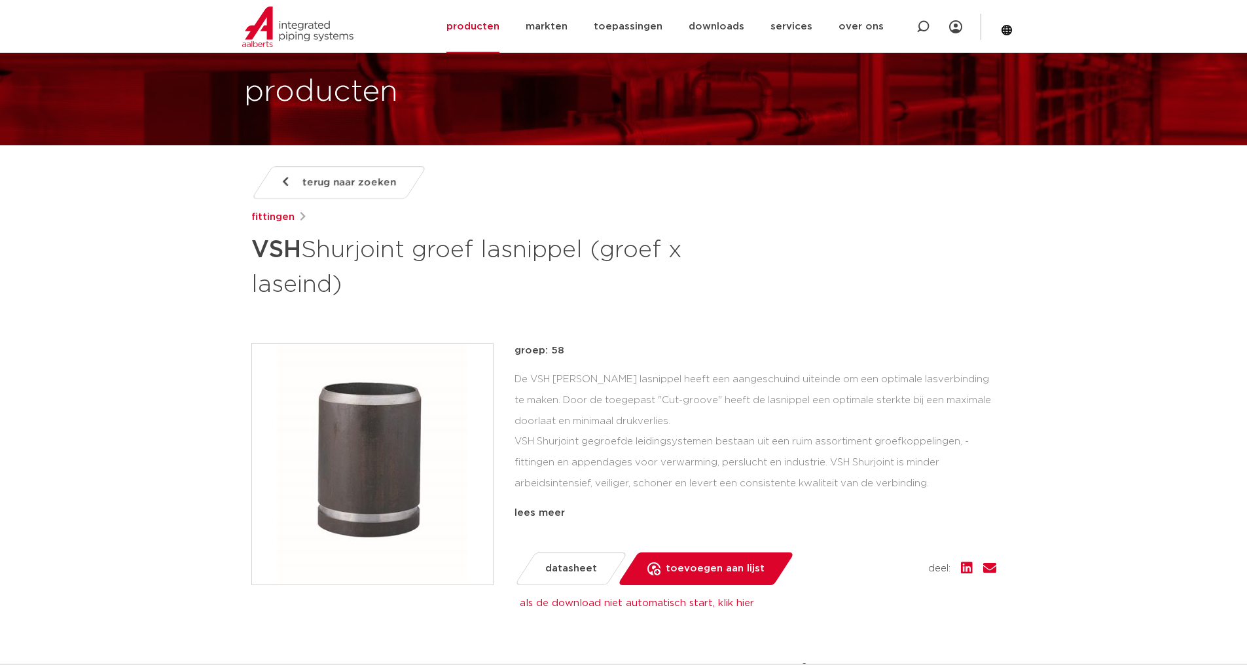
click at [351, 183] on span "terug naar zoeken" at bounding box center [349, 182] width 94 height 21
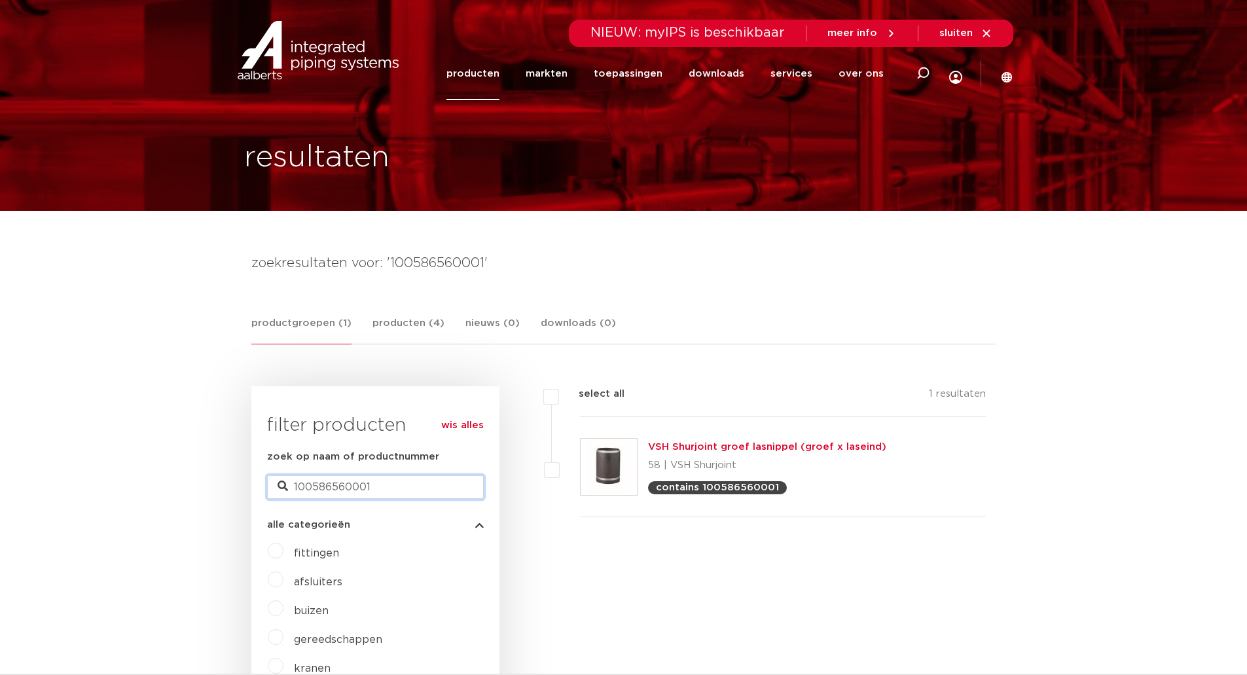
drag, startPoint x: 390, startPoint y: 477, endPoint x: 157, endPoint y: 485, distance: 233.2
paste input "BH22002"
type input "1BH220020001"
click at [687, 444] on link "VSH Shurjoint terugslagklep (2 x groef)" at bounding box center [749, 447] width 202 height 10
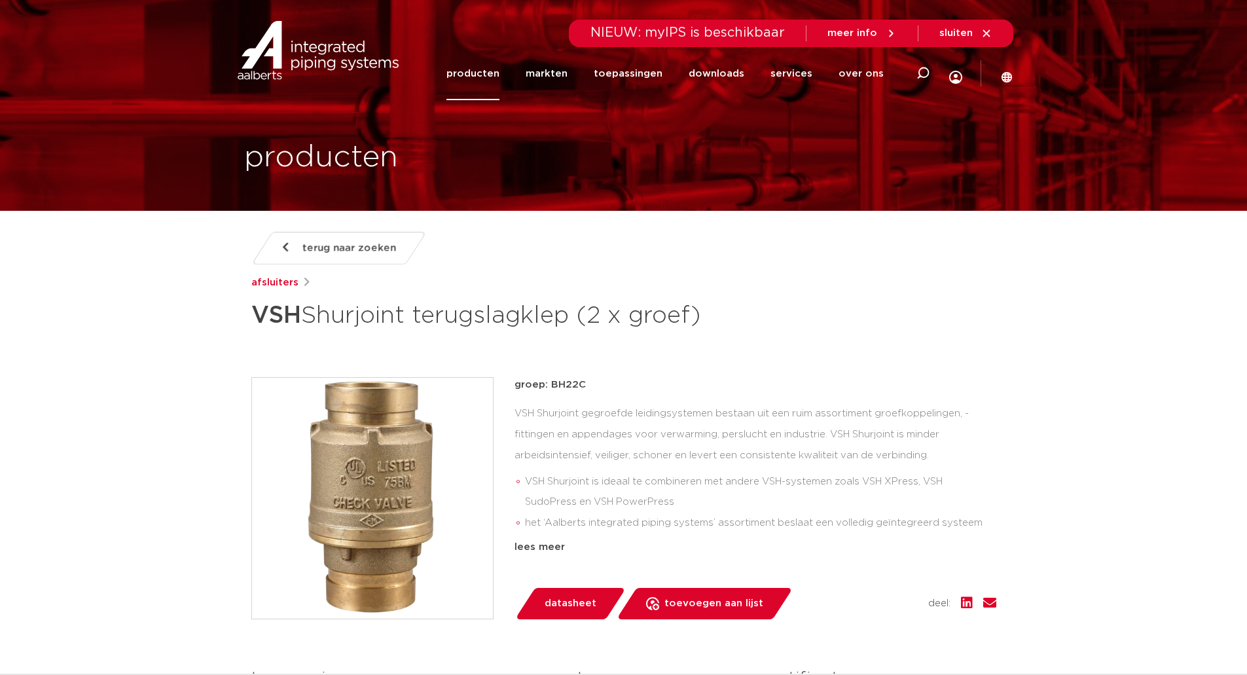
click at [575, 598] on span "datasheet" at bounding box center [571, 603] width 52 height 21
